Goal: Task Accomplishment & Management: Complete application form

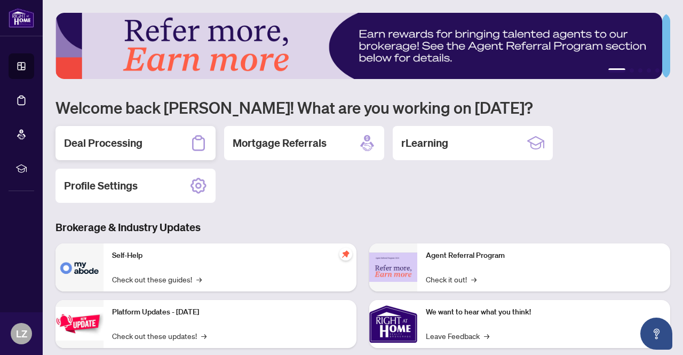
click at [100, 149] on h2 "Deal Processing" at bounding box center [103, 143] width 78 height 15
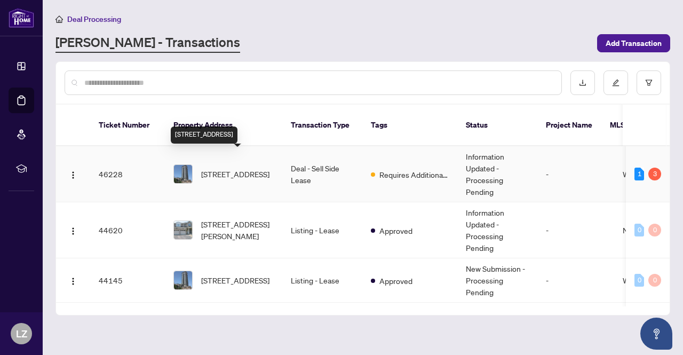
click at [218, 168] on span "[STREET_ADDRESS]" at bounding box center [235, 174] width 68 height 12
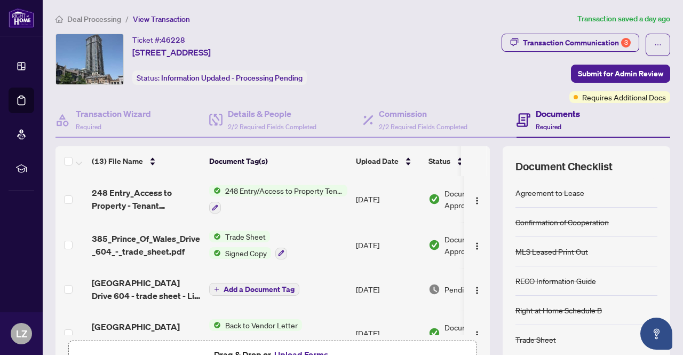
click at [448, 75] on div "Transaction Communication 3 Submit for Admin Review Requires Additional Docs" at bounding box center [539, 68] width 264 height 69
click at [556, 36] on div "Transaction Communication 3" at bounding box center [577, 42] width 108 height 17
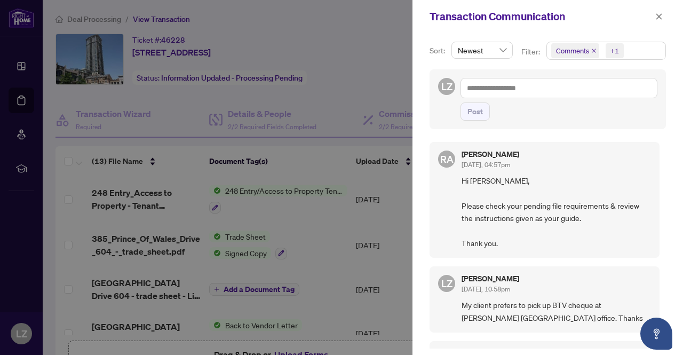
click at [365, 81] on div at bounding box center [341, 177] width 683 height 355
click at [360, 85] on div at bounding box center [341, 177] width 683 height 355
click at [656, 15] on icon "close" at bounding box center [659, 16] width 7 height 7
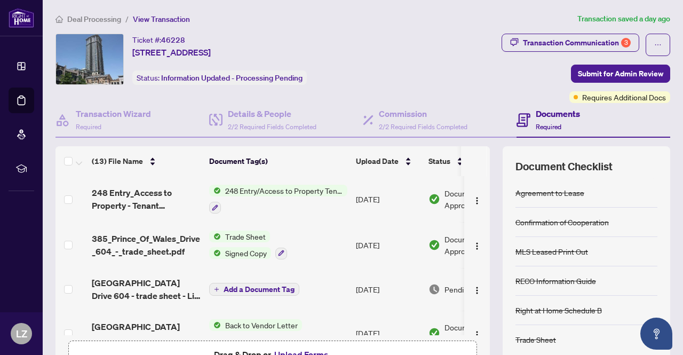
click at [403, 73] on div "Ticket #: 46228 [STREET_ADDRESS] Status: Information Updated - Processing Pendi…" at bounding box center [229, 59] width 347 height 51
click at [573, 42] on div "Transaction Communication 3" at bounding box center [577, 42] width 108 height 17
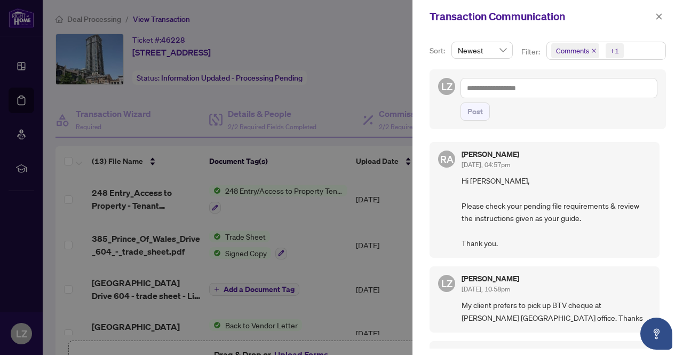
click at [344, 82] on div at bounding box center [341, 177] width 683 height 355
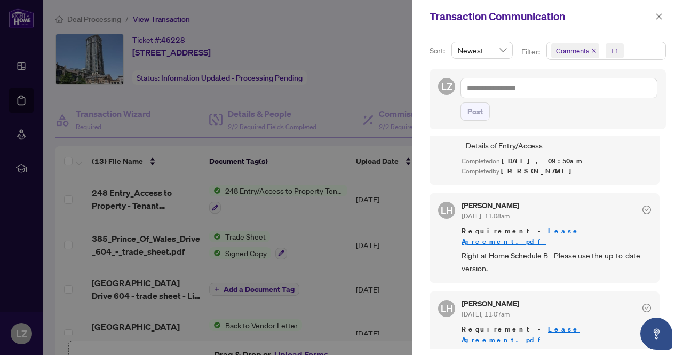
scroll to position [961, 0]
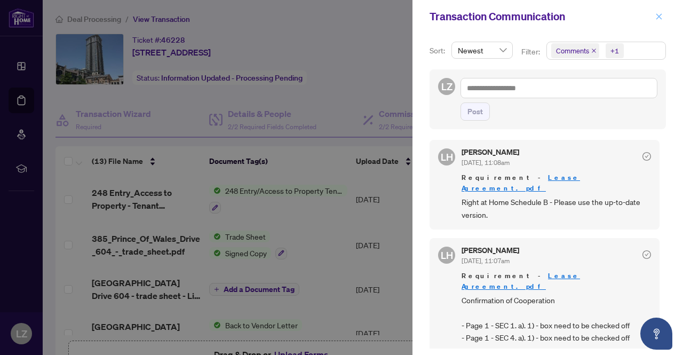
click at [659, 15] on icon "close" at bounding box center [660, 16] width 6 height 6
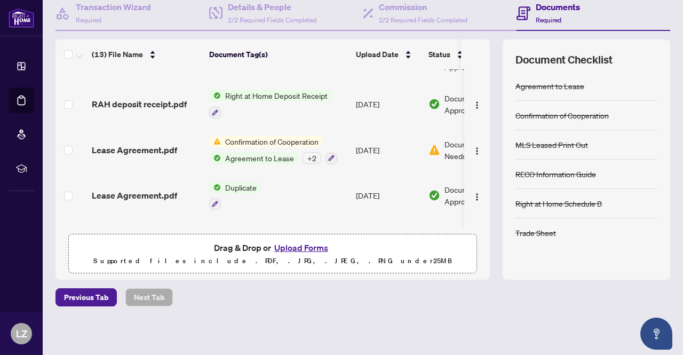
scroll to position [155, 0]
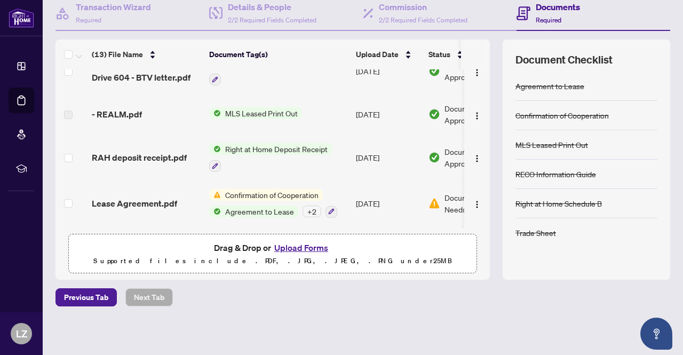
click at [298, 247] on button "Upload Forms" at bounding box center [301, 248] width 60 height 14
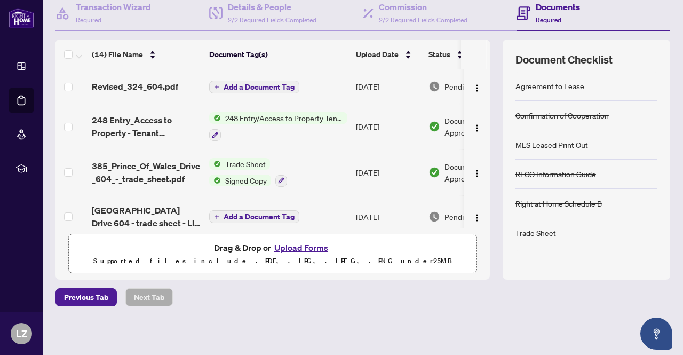
scroll to position [53, 0]
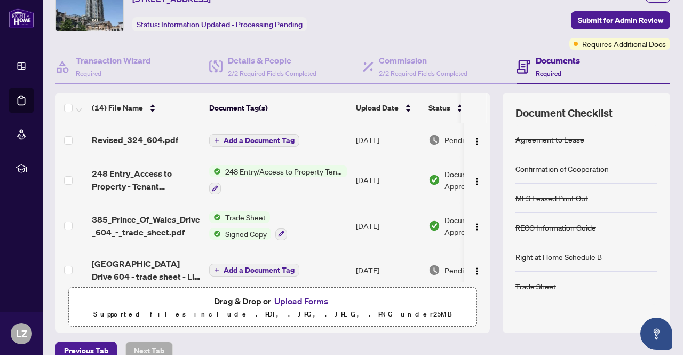
click at [232, 137] on span "Add a Document Tag" at bounding box center [259, 140] width 71 height 7
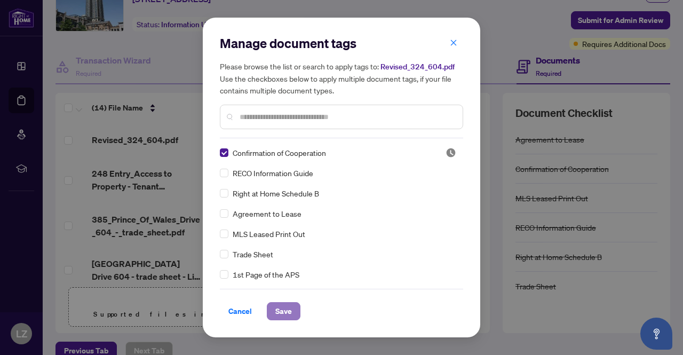
click at [280, 309] on span "Save" at bounding box center [283, 311] width 17 height 17
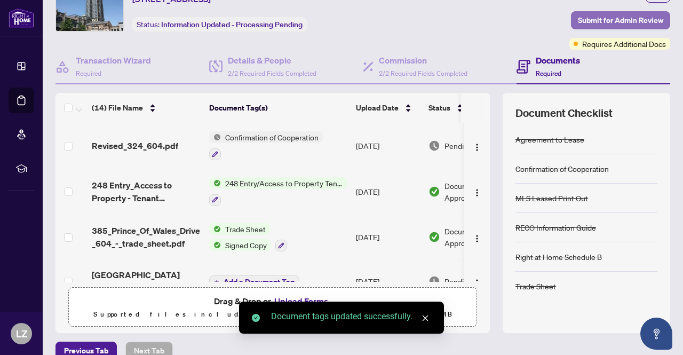
click at [616, 23] on span "Submit for Admin Review" at bounding box center [620, 20] width 85 height 17
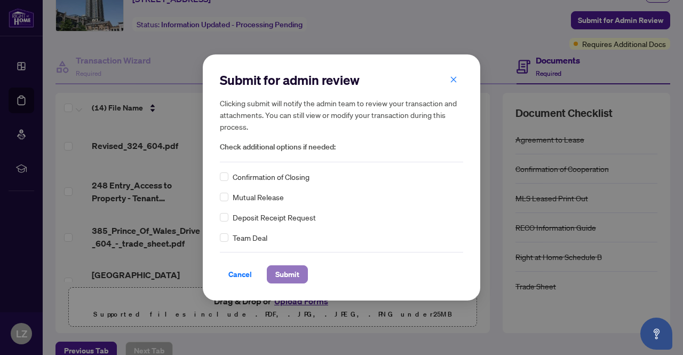
click at [279, 276] on span "Submit" at bounding box center [287, 274] width 24 height 17
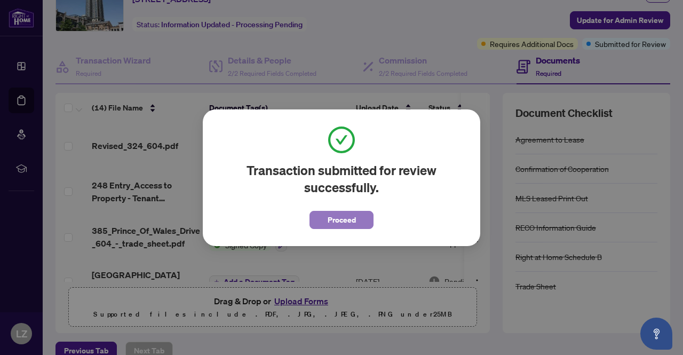
click at [361, 219] on button "Proceed" at bounding box center [342, 220] width 64 height 18
